Goal: Information Seeking & Learning: Learn about a topic

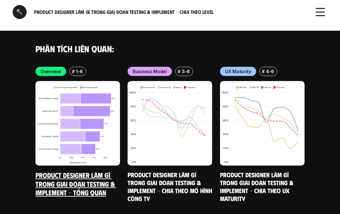
scroll to position [2413, 0]
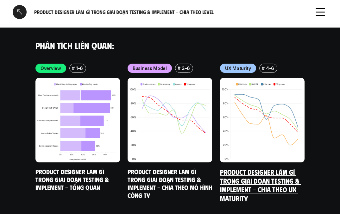
click at [252, 167] on link "Product Designer làm gì trong giai đoạn Testing & Implement - Chia theo UX Matu…" at bounding box center [260, 184] width 81 height 35
click at [260, 167] on link "Product Designer làm gì trong giai đoạn Testing & Implement - Chia theo UX Matu…" at bounding box center [260, 184] width 81 height 35
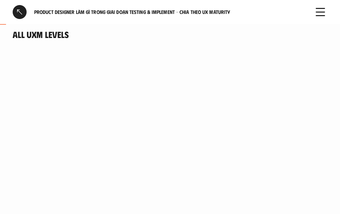
scroll to position [73, 0]
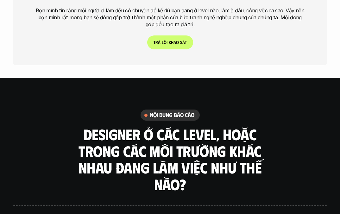
scroll to position [1955, 0]
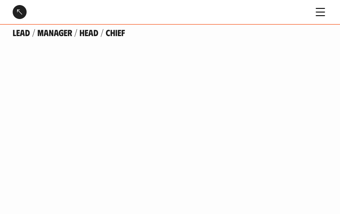
scroll to position [2409, 0]
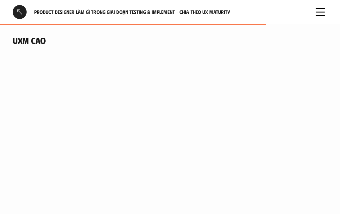
scroll to position [1276, 0]
